Goal: Task Accomplishment & Management: Manage account settings

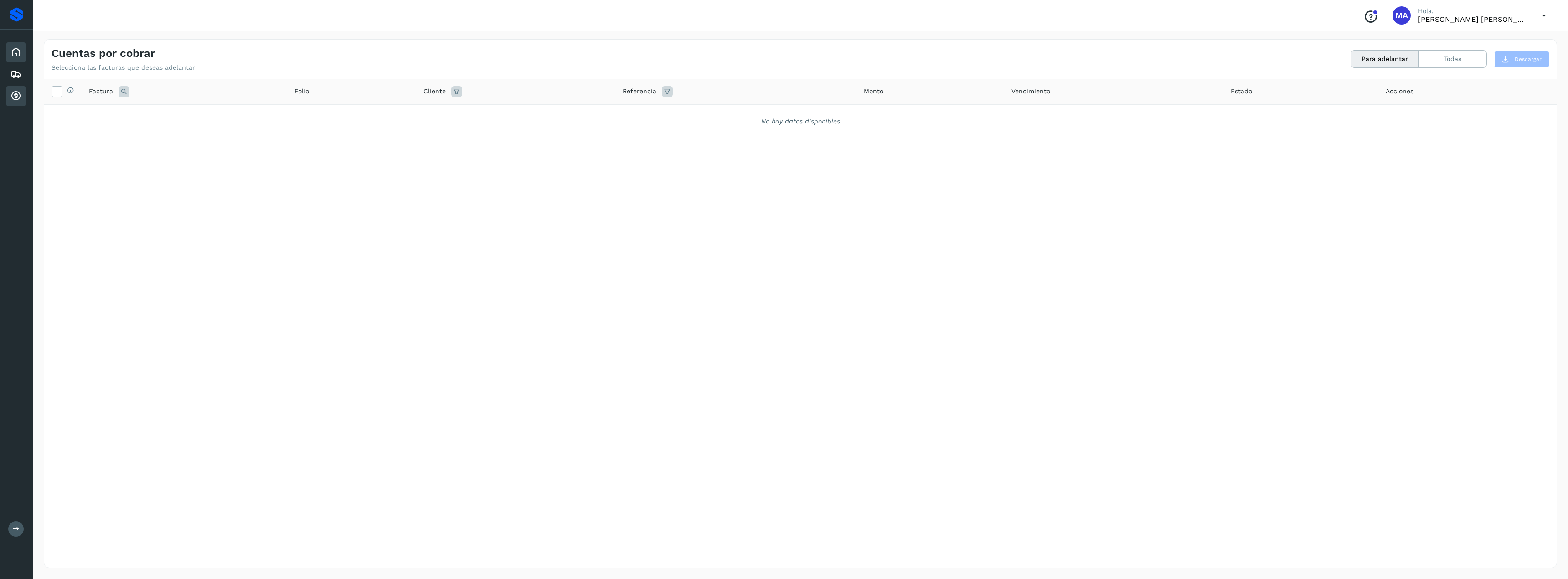
click at [24, 50] on div "Inicio" at bounding box center [15, 53] width 19 height 20
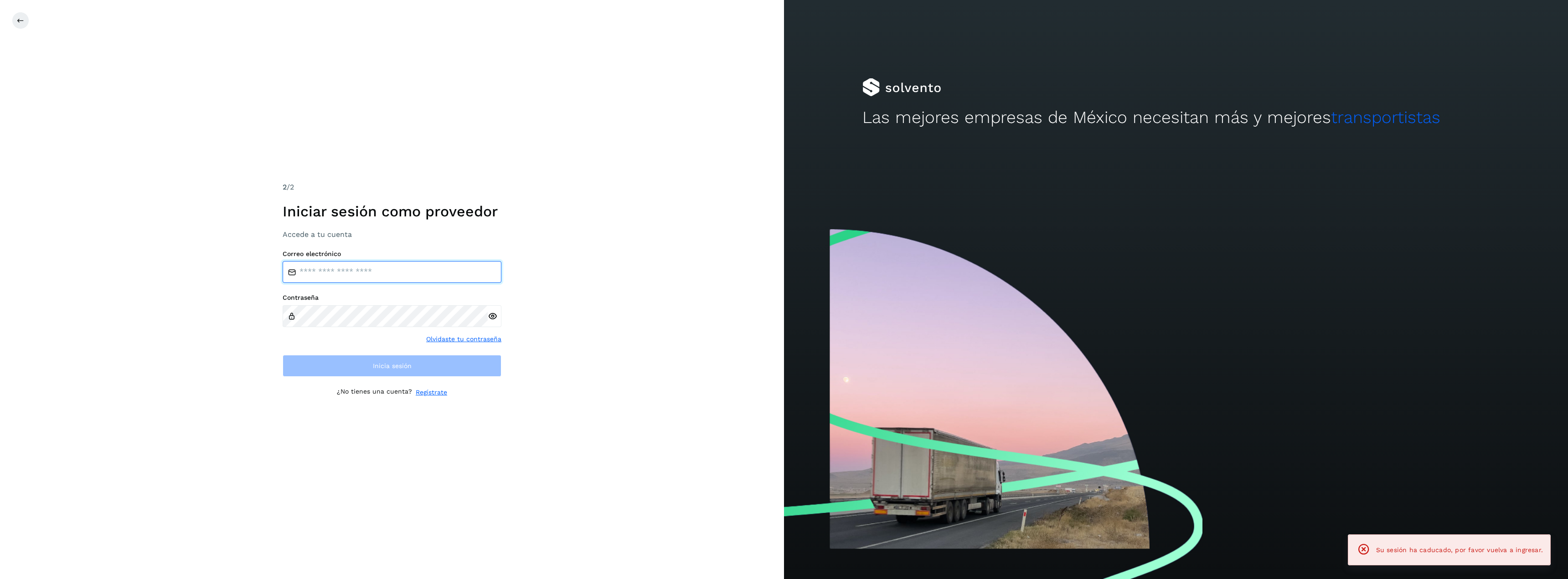
type input "**********"
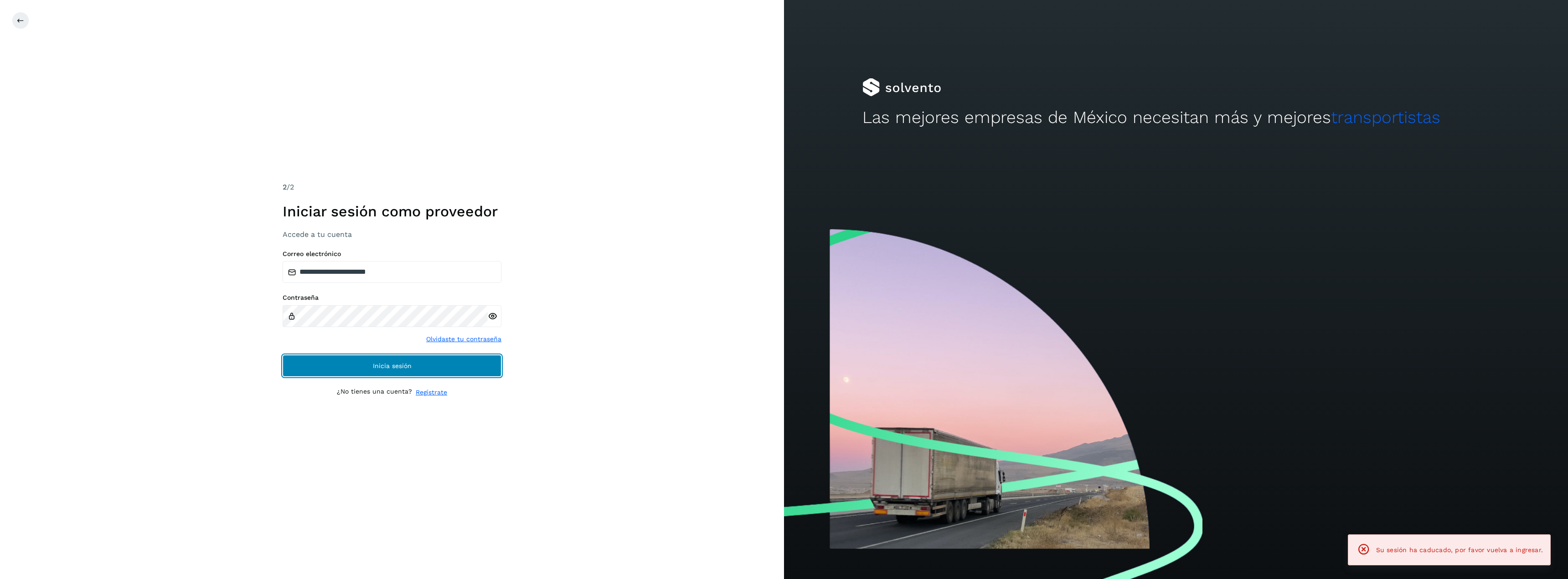
click at [388, 370] on button "Inicia sesión" at bounding box center [392, 365] width 219 height 22
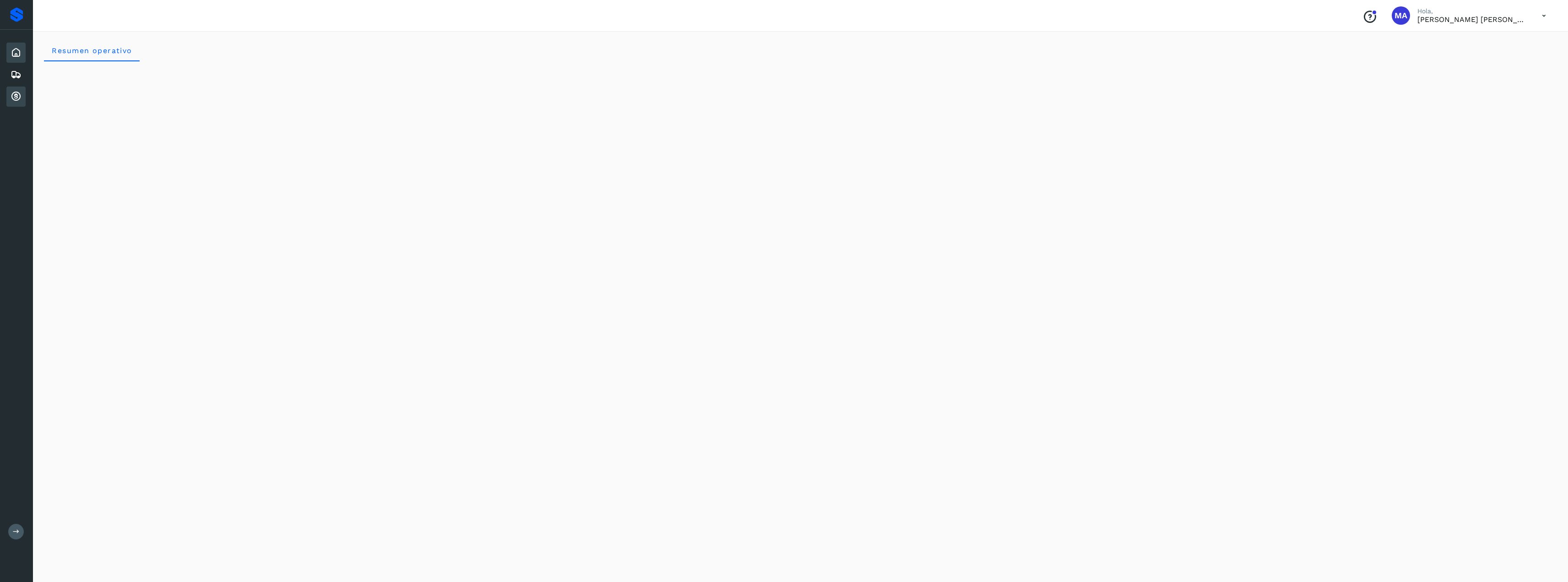
click at [16, 95] on icon at bounding box center [16, 97] width 11 height 11
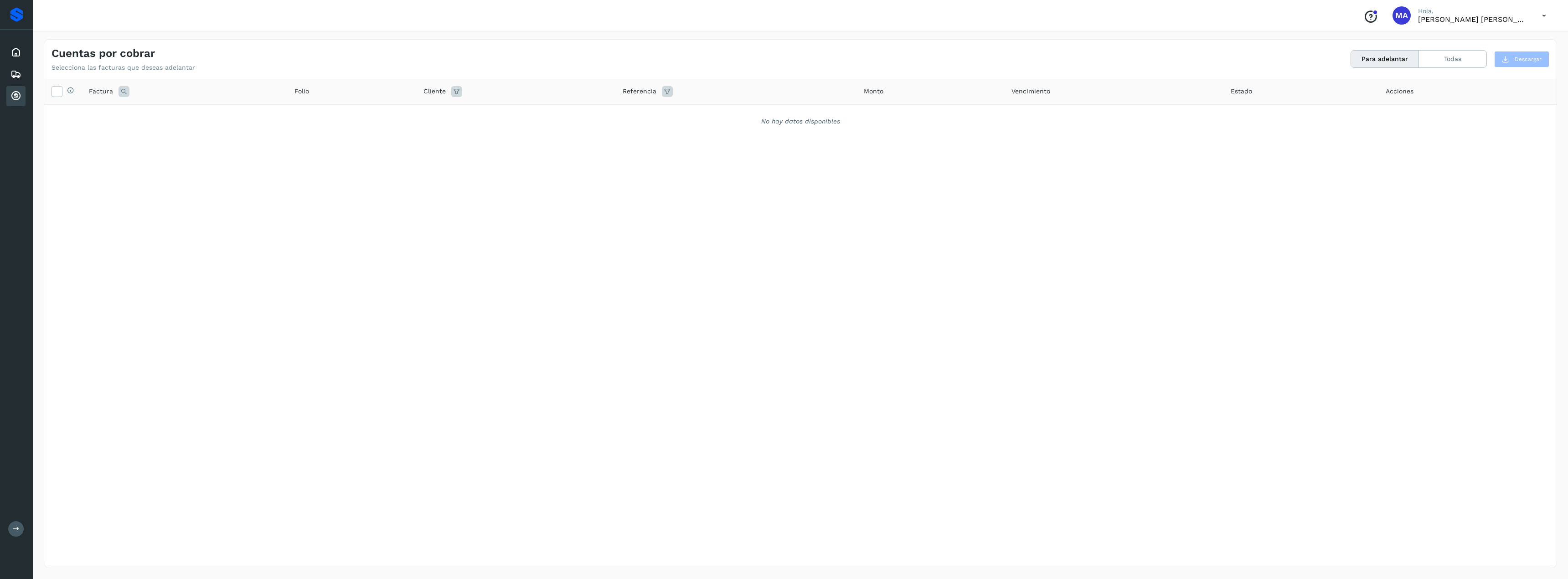
click at [16, 95] on icon at bounding box center [16, 96] width 11 height 11
click at [12, 49] on icon at bounding box center [16, 53] width 11 height 11
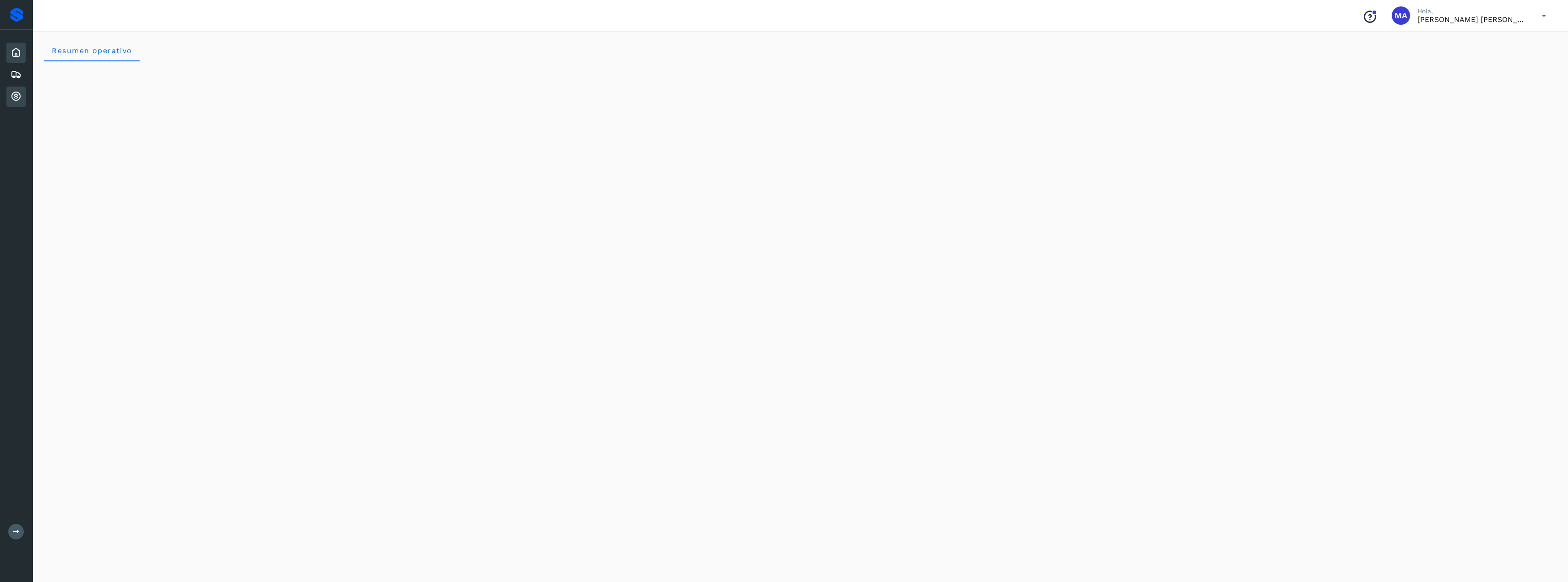
click at [17, 94] on icon at bounding box center [16, 97] width 11 height 11
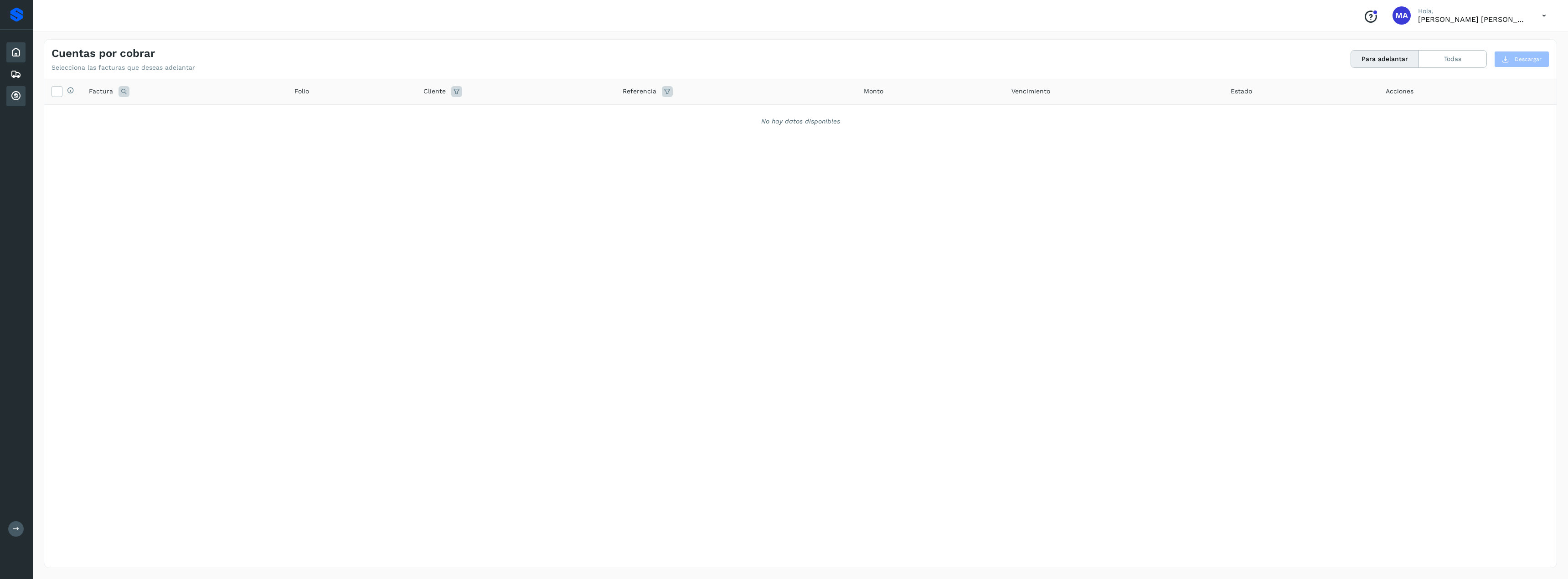
click at [17, 51] on icon at bounding box center [16, 53] width 11 height 11
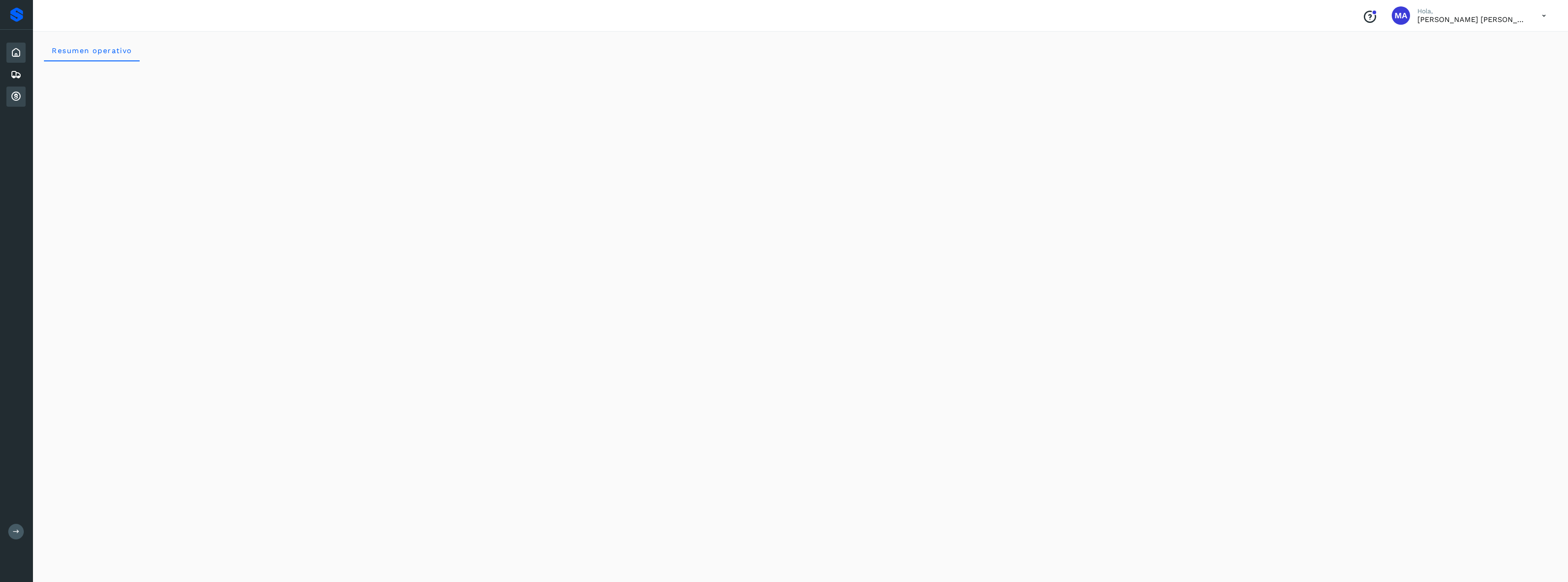
click at [14, 97] on icon at bounding box center [16, 97] width 11 height 11
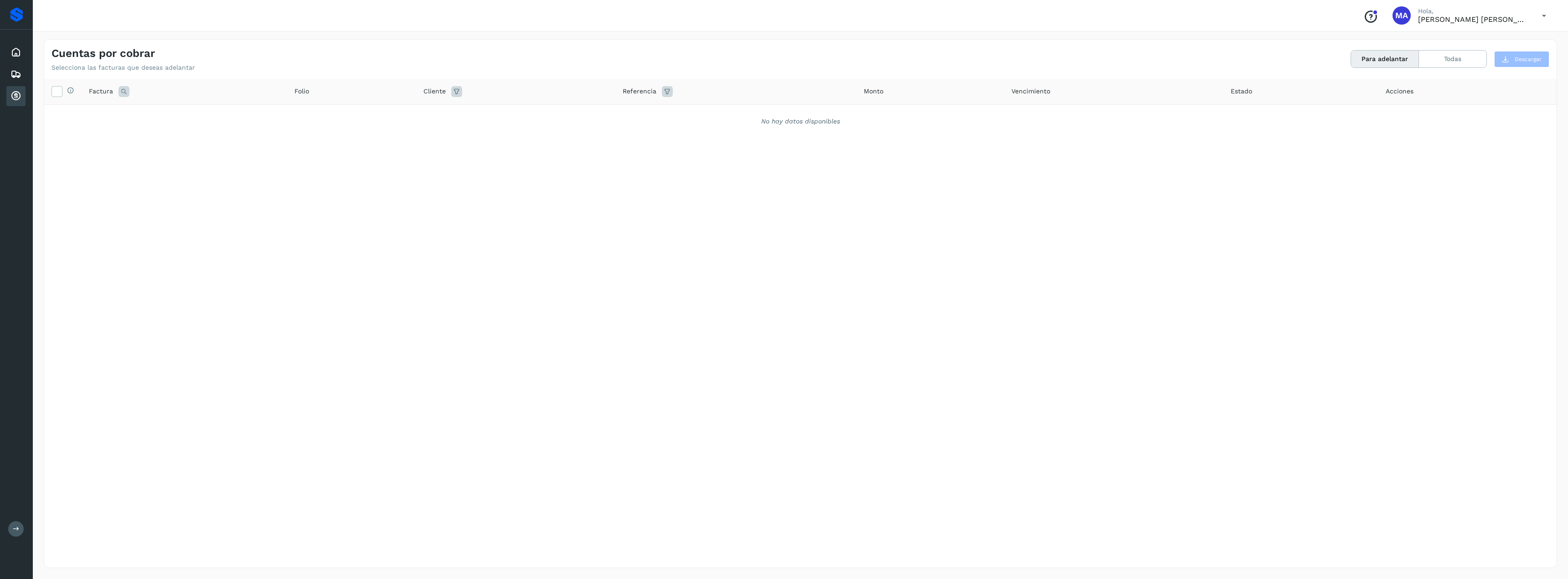
click at [14, 96] on icon at bounding box center [16, 96] width 11 height 11
click at [14, 51] on icon at bounding box center [16, 53] width 11 height 11
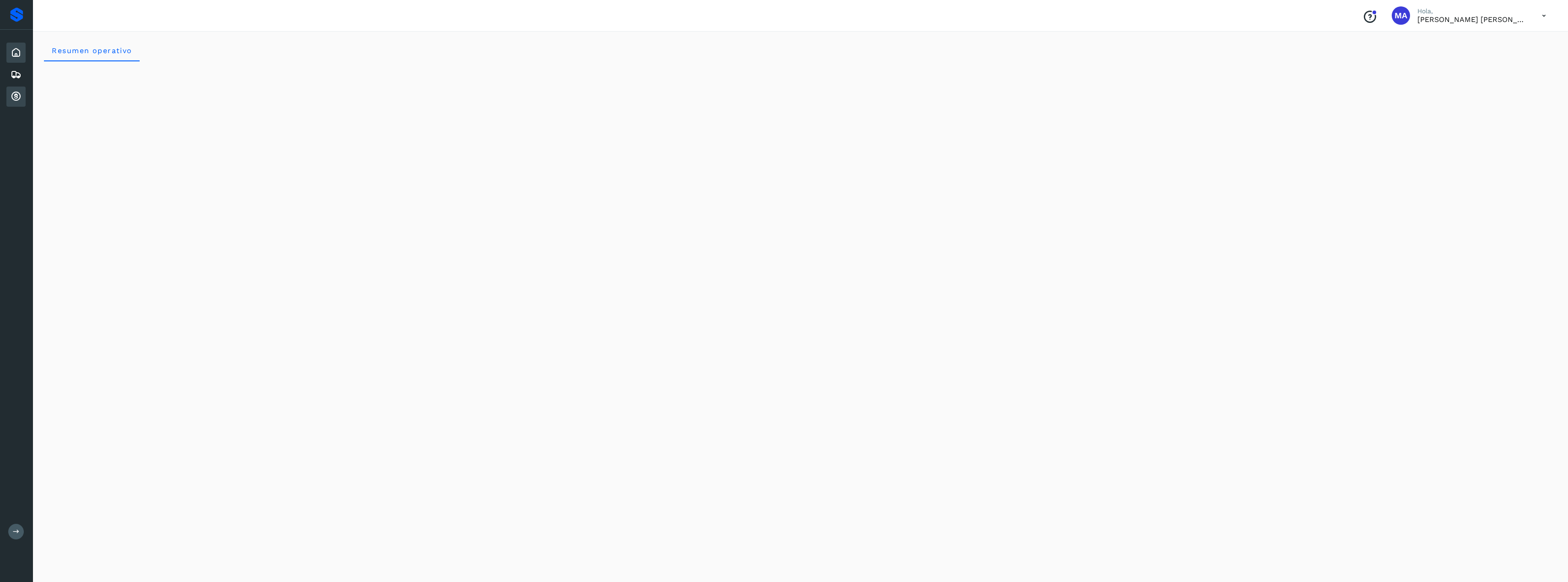
click at [14, 95] on icon at bounding box center [16, 97] width 11 height 11
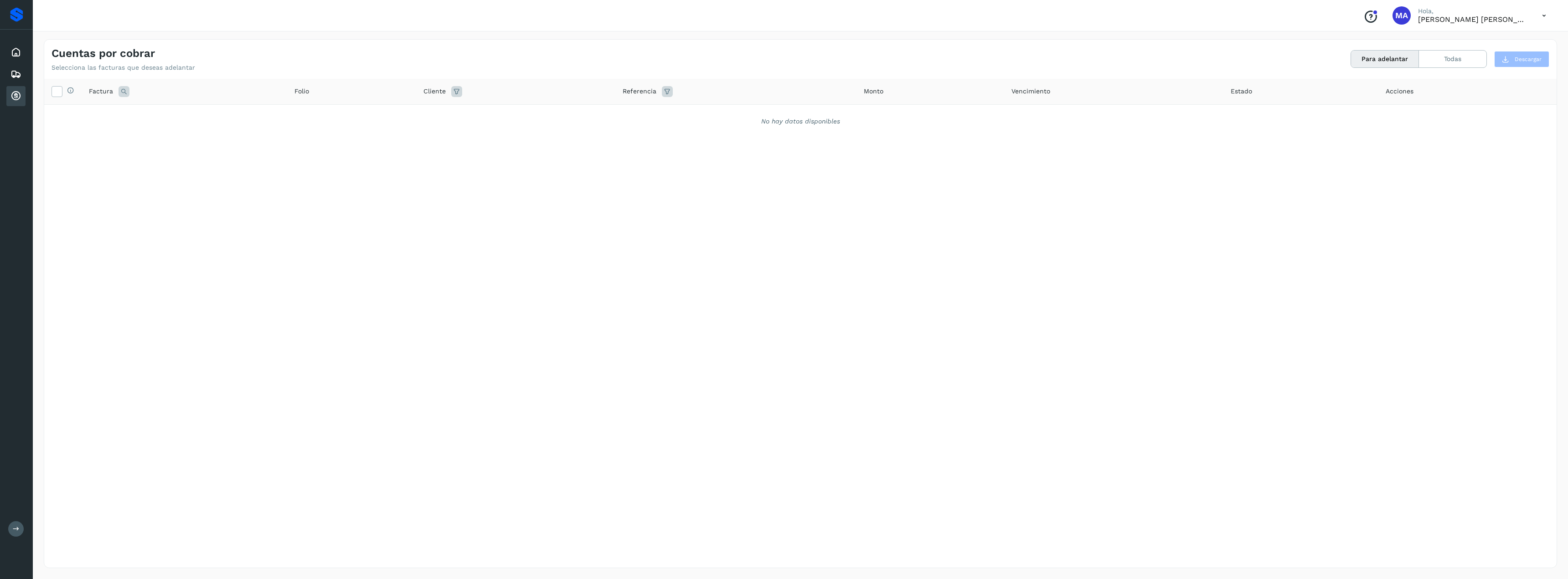
click at [17, 96] on icon at bounding box center [16, 96] width 11 height 11
click at [14, 60] on div "Inicio" at bounding box center [15, 53] width 19 height 20
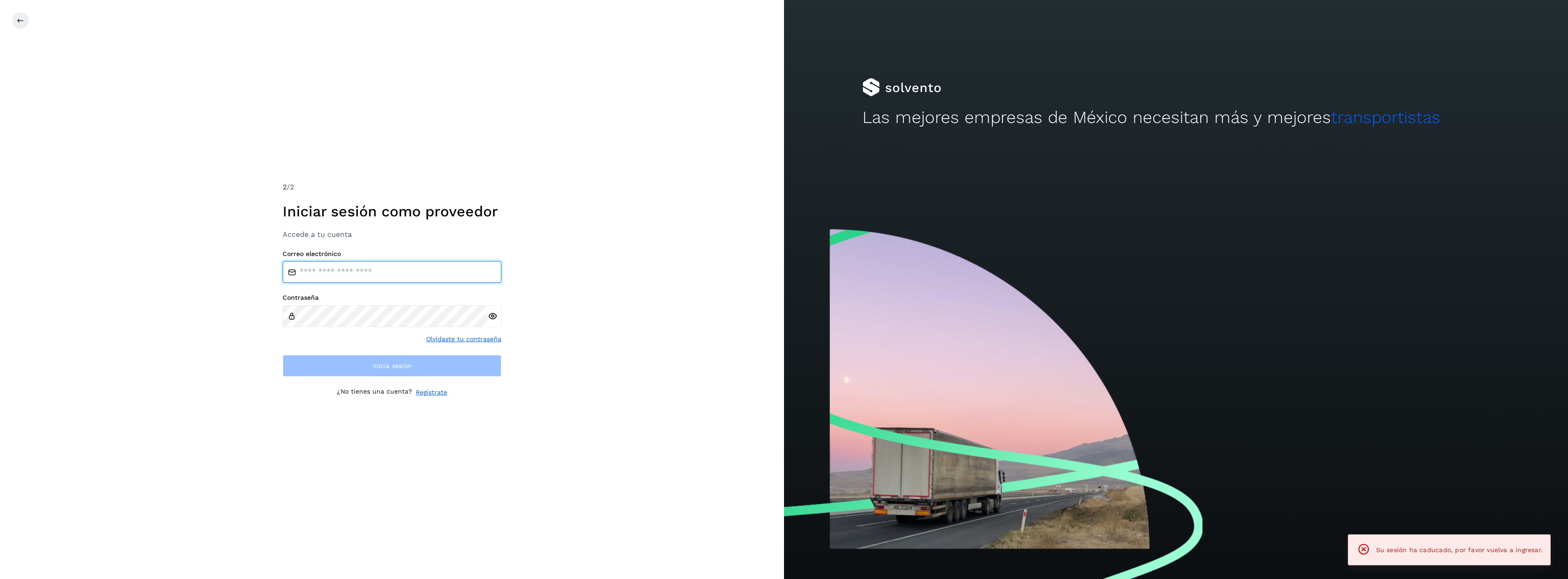
type input "**********"
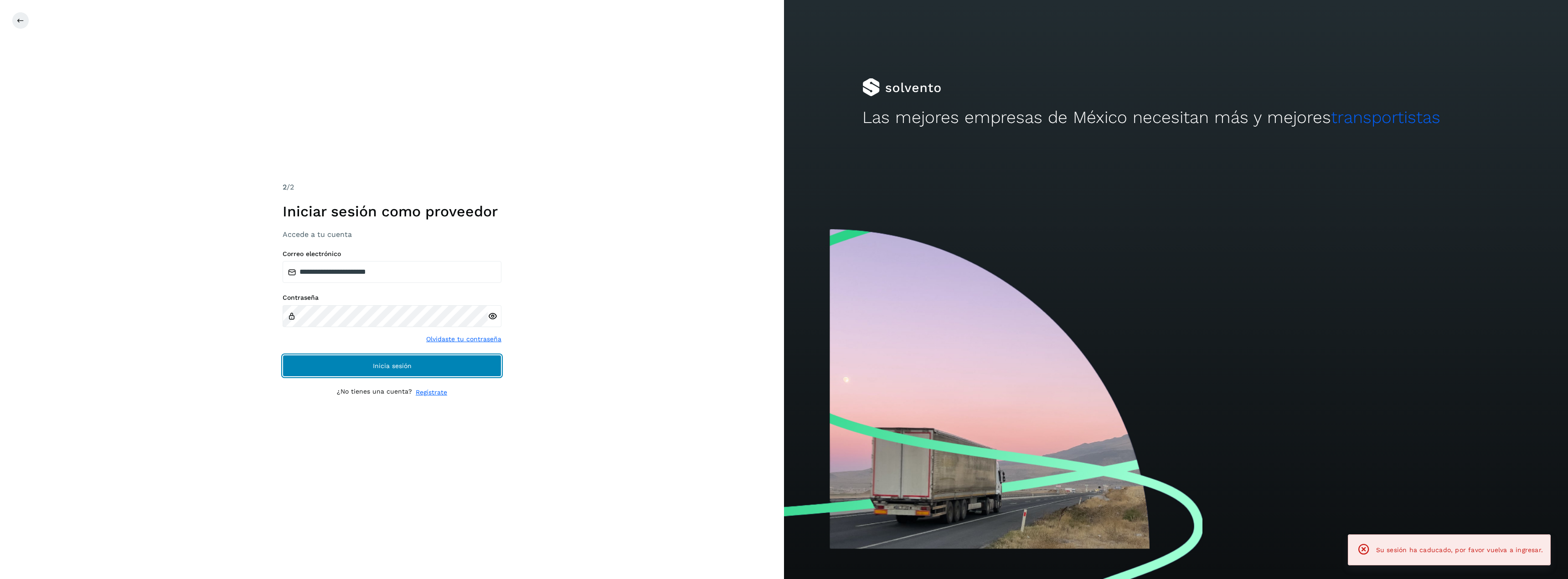
click at [392, 361] on button "Inicia sesión" at bounding box center [392, 365] width 219 height 22
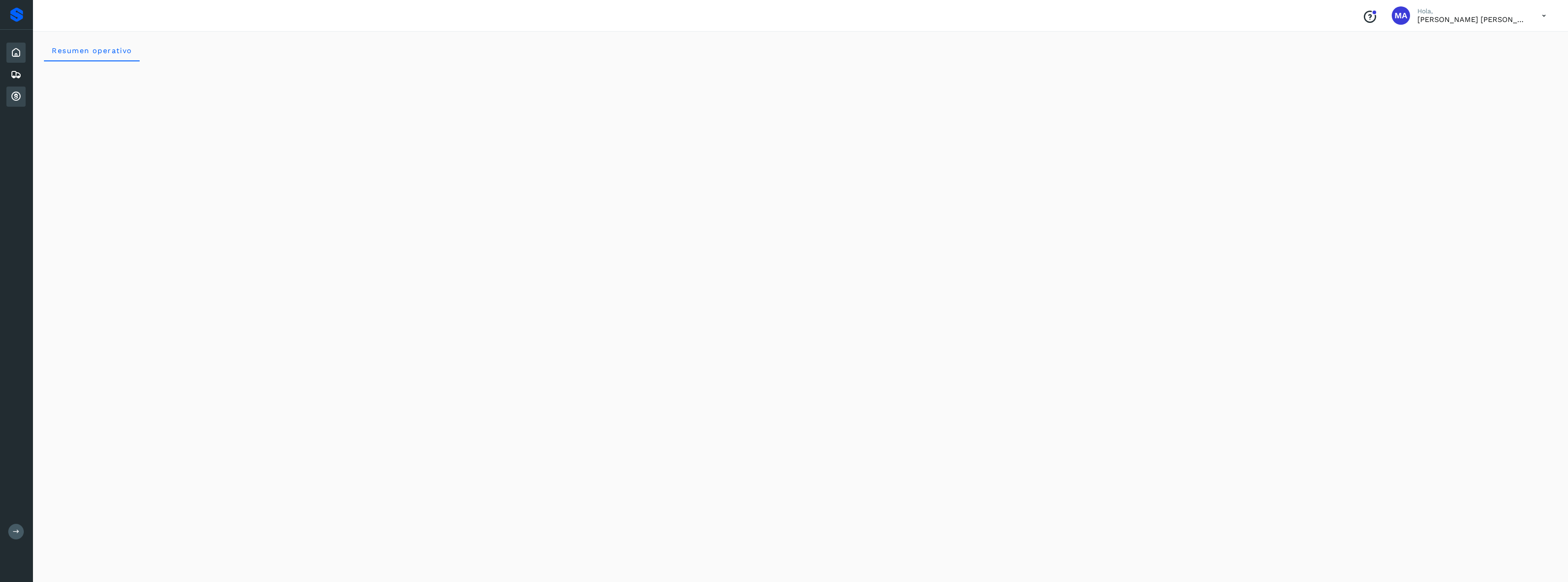
click at [13, 100] on icon at bounding box center [16, 97] width 11 height 11
